Goal: Information Seeking & Learning: Learn about a topic

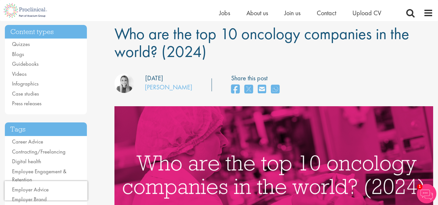
scroll to position [35, 0]
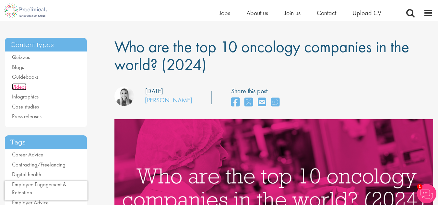
click at [19, 87] on link "Videos" at bounding box center [19, 86] width 15 height 7
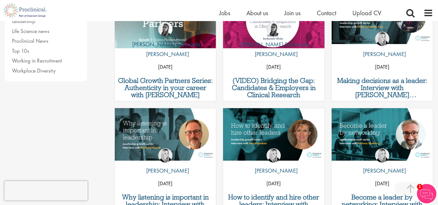
scroll to position [246, 0]
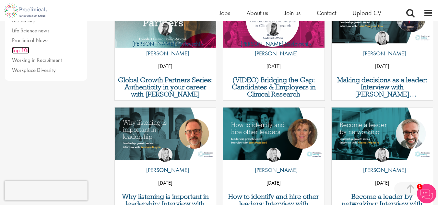
click at [25, 51] on link "Top 10s" at bounding box center [20, 50] width 17 height 7
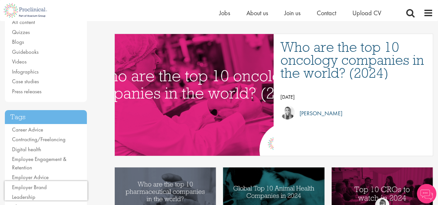
scroll to position [78, 0]
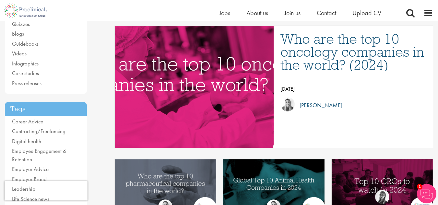
click at [188, 50] on img "Link to a post" at bounding box center [193, 87] width 281 height 146
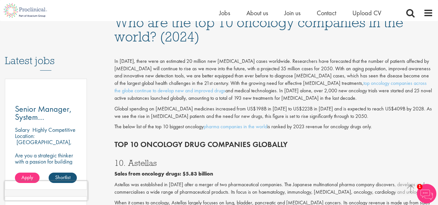
scroll to position [311, 0]
click at [239, 127] on link "pharma companies in the world" at bounding box center [236, 126] width 64 height 7
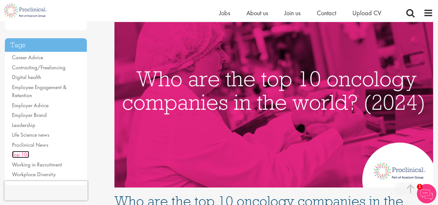
click at [22, 153] on link "Top 10s" at bounding box center [20, 154] width 17 height 7
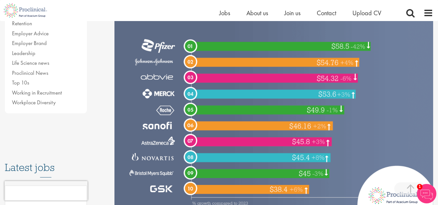
scroll to position [207, 0]
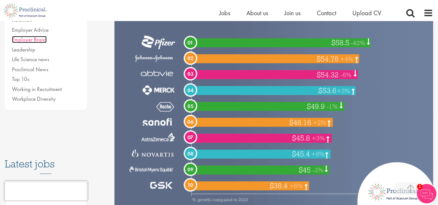
click at [30, 39] on link "Employer Brand" at bounding box center [29, 39] width 35 height 7
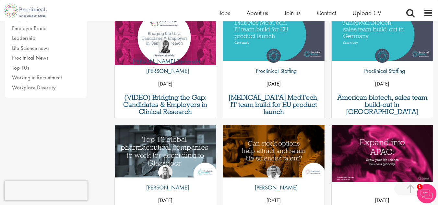
scroll to position [229, 0]
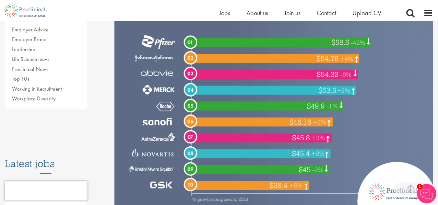
scroll to position [208, 0]
